Goal: Information Seeking & Learning: Learn about a topic

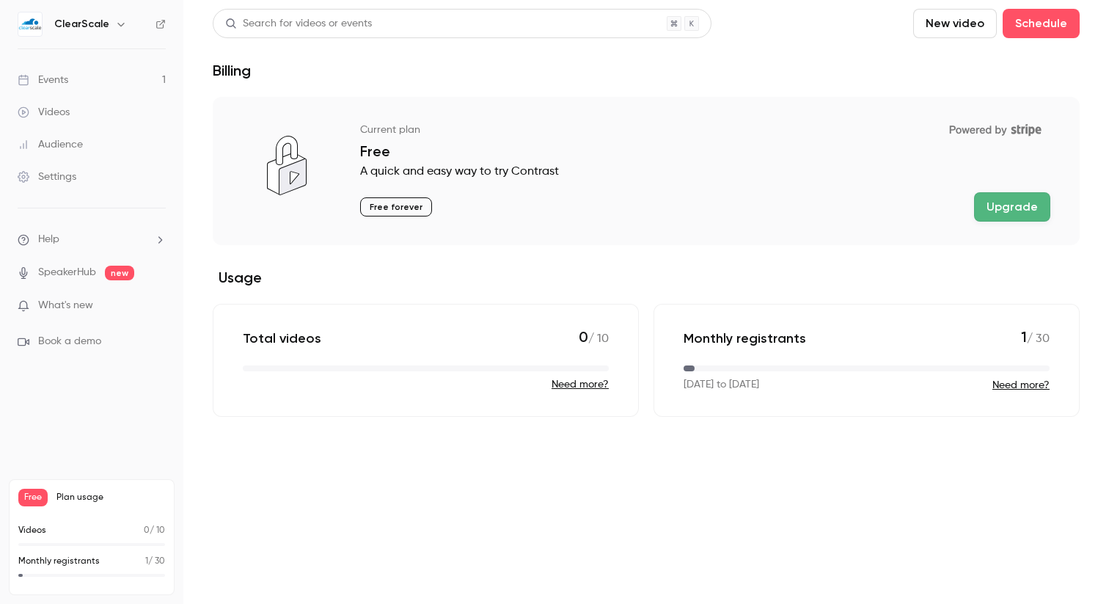
click at [1001, 205] on button "Upgrade" at bounding box center [1012, 206] width 76 height 29
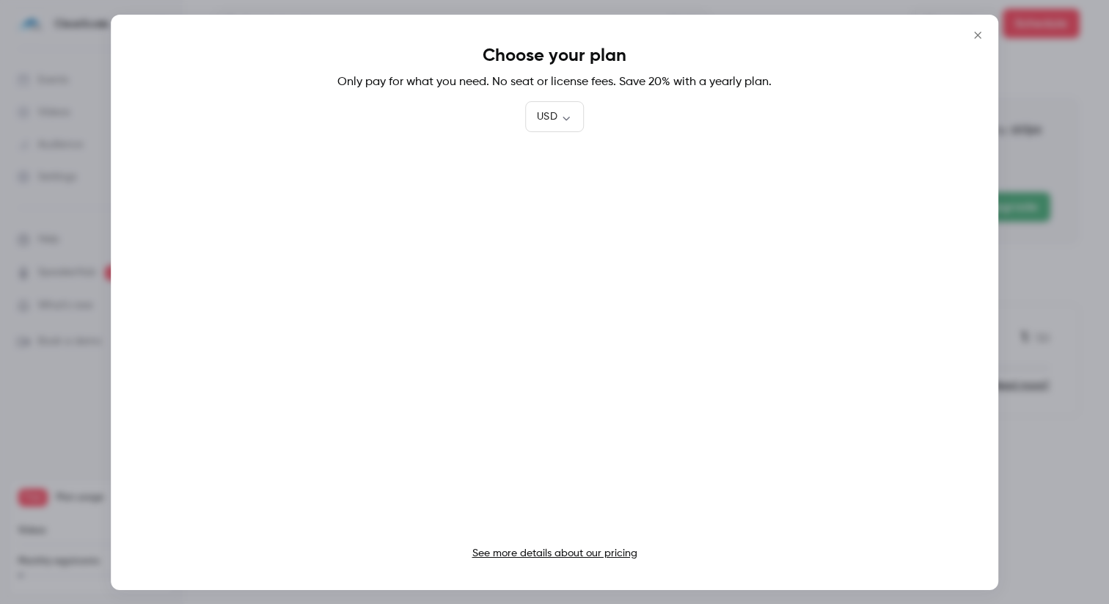
click at [975, 30] on icon "Close" at bounding box center [978, 35] width 18 height 12
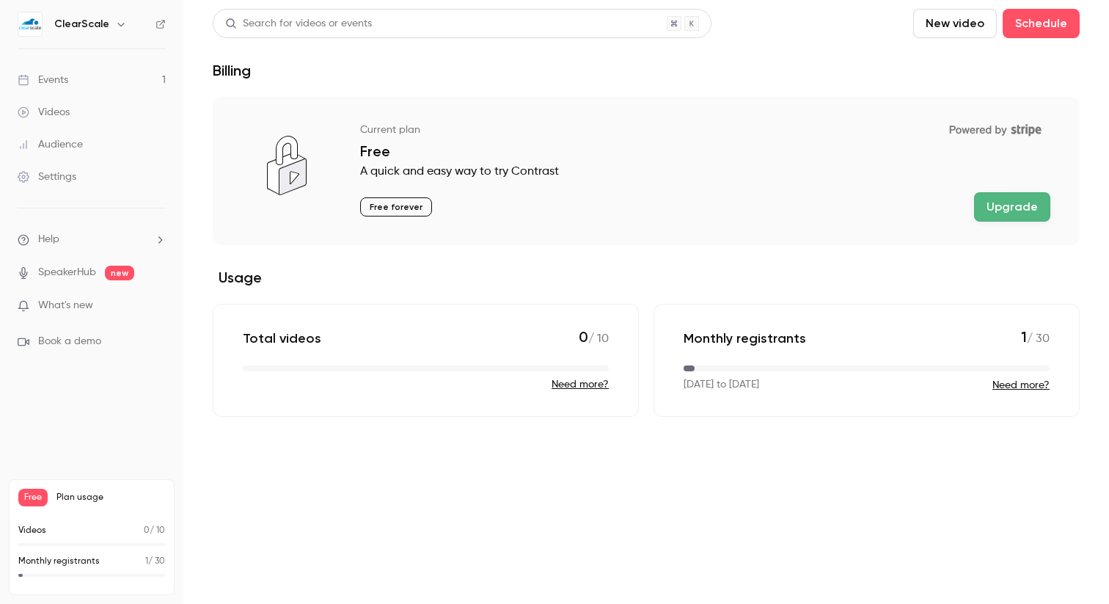
click at [65, 74] on div "Events" at bounding box center [43, 80] width 51 height 15
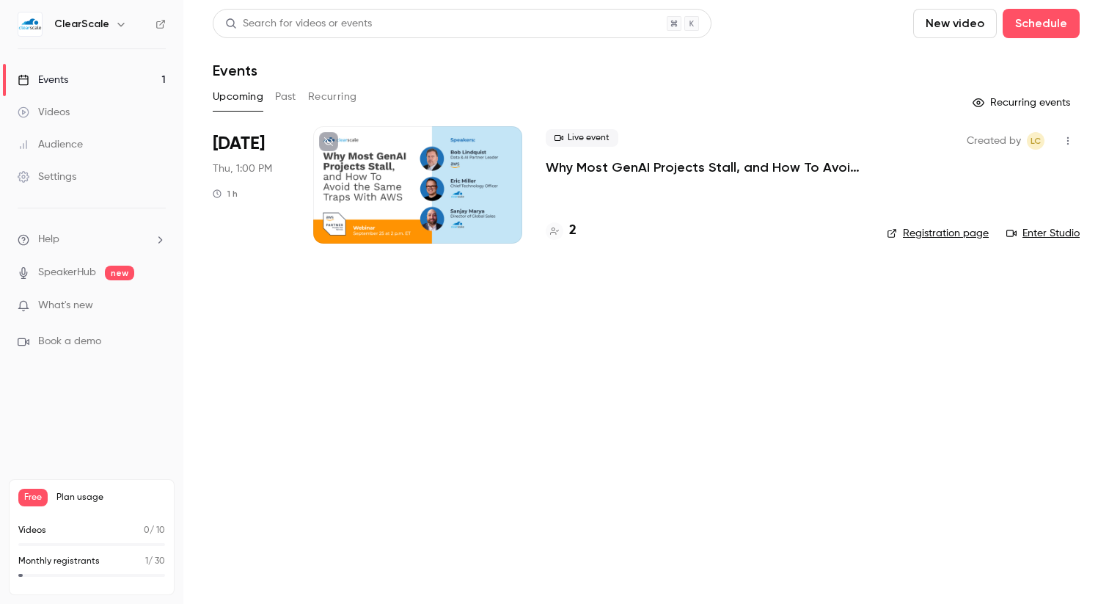
click at [572, 236] on h4 "2" at bounding box center [572, 231] width 7 height 20
